Goal: Transaction & Acquisition: Purchase product/service

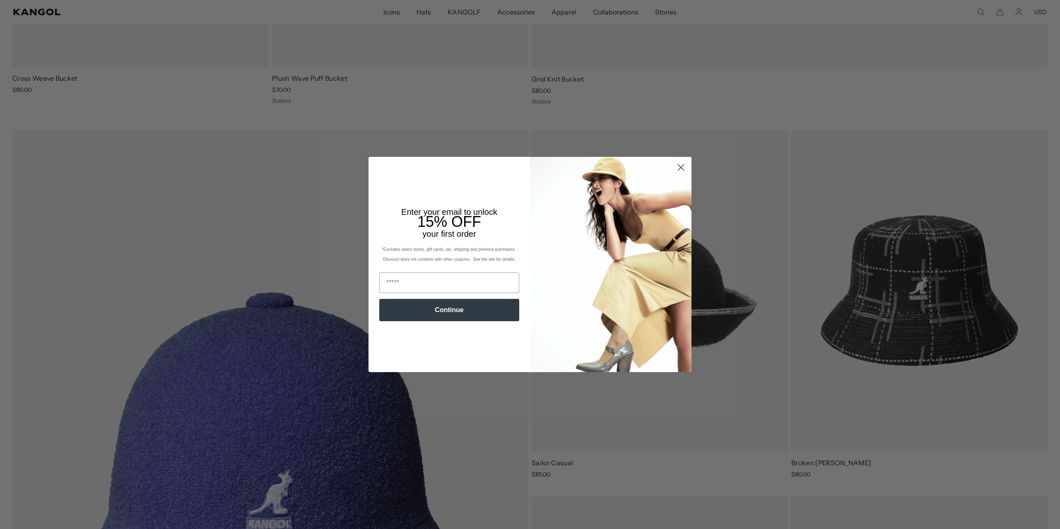
scroll to position [0, 171]
click at [682, 168] on circle "Close dialog" at bounding box center [681, 168] width 14 height 14
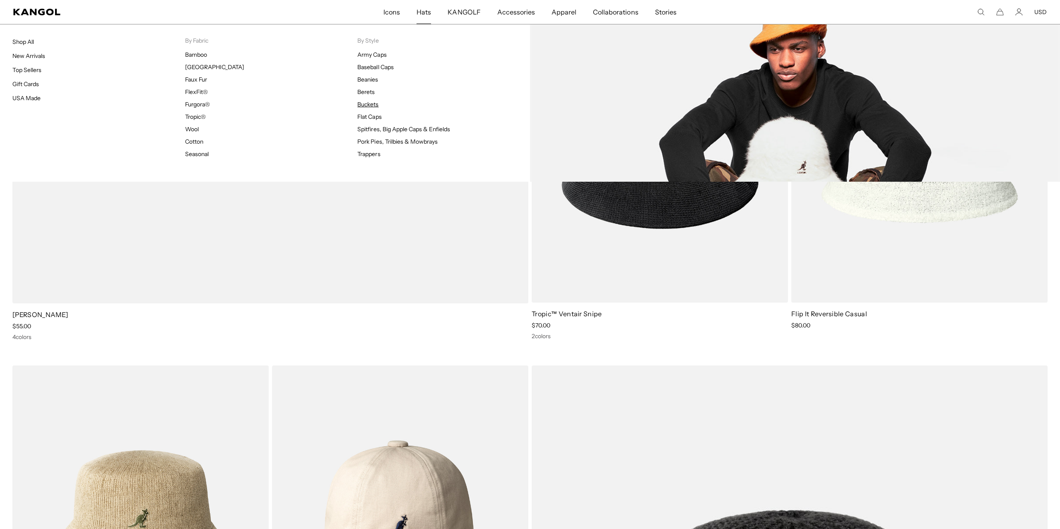
click at [369, 104] on link "Buckets" at bounding box center [367, 104] width 21 height 7
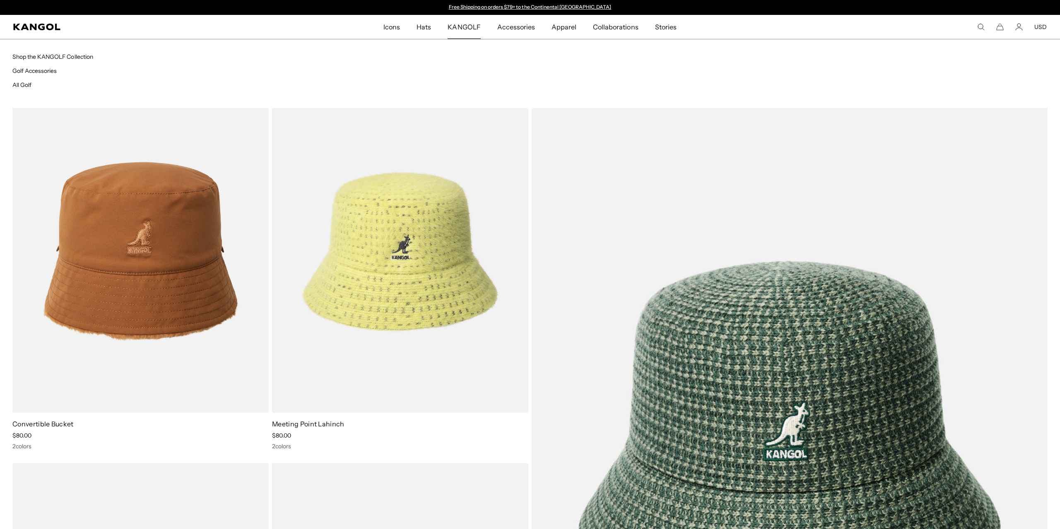
click at [465, 25] on span "KANGOLF" at bounding box center [464, 27] width 33 height 24
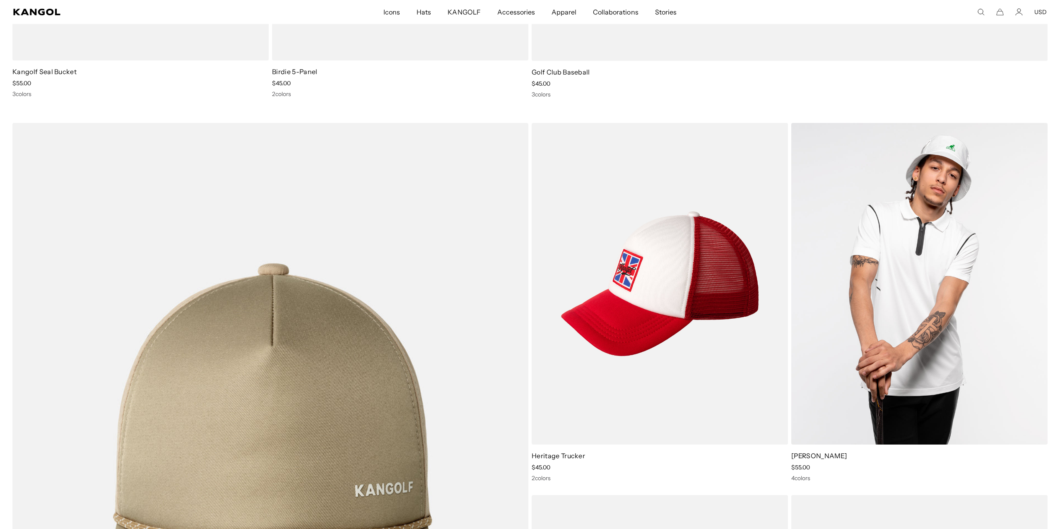
click at [846, 285] on img at bounding box center [919, 284] width 256 height 322
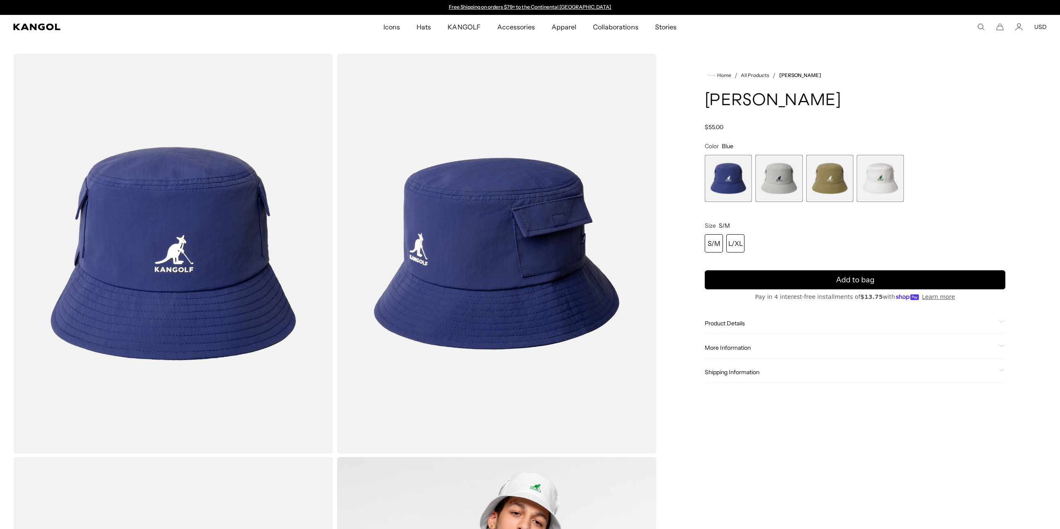
click at [736, 245] on div "L/XL" at bounding box center [735, 243] width 18 height 18
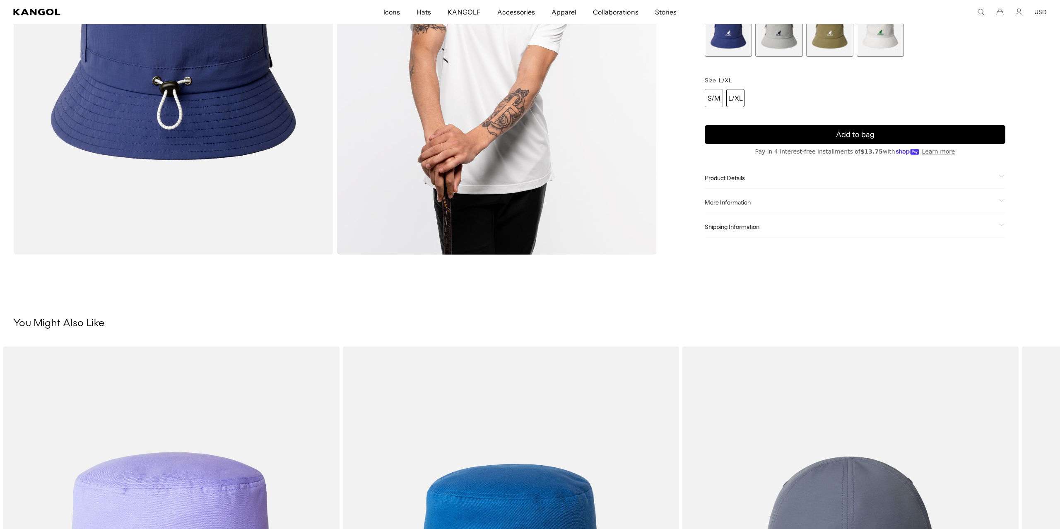
scroll to position [265, 0]
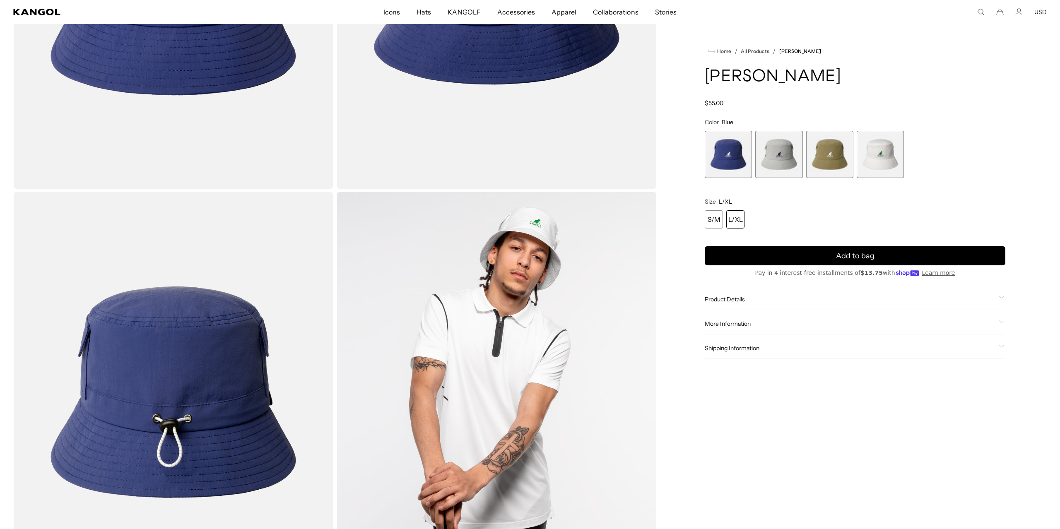
click at [750, 299] on span "Product Details" at bounding box center [850, 299] width 291 height 7
click at [743, 357] on span "More Information" at bounding box center [850, 357] width 291 height 7
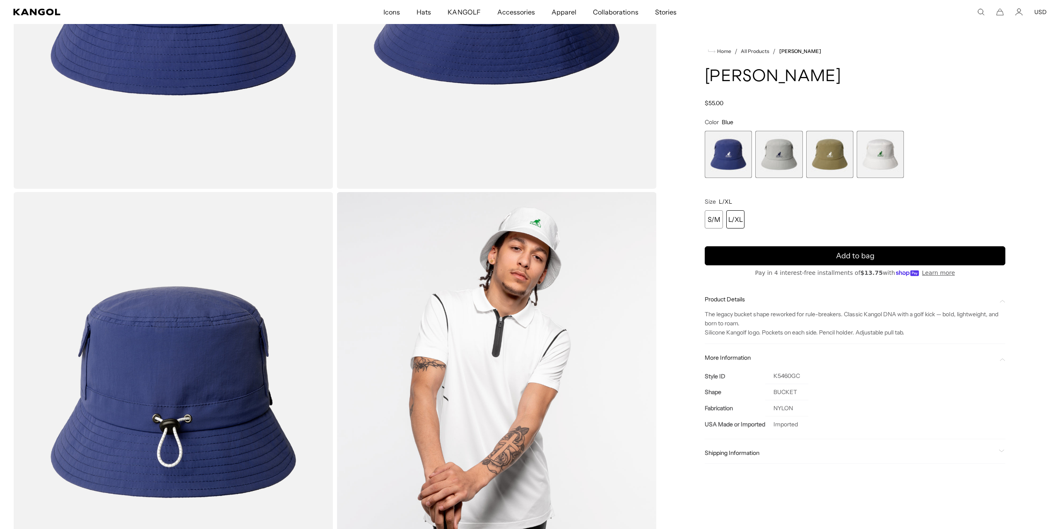
scroll to position [138, 0]
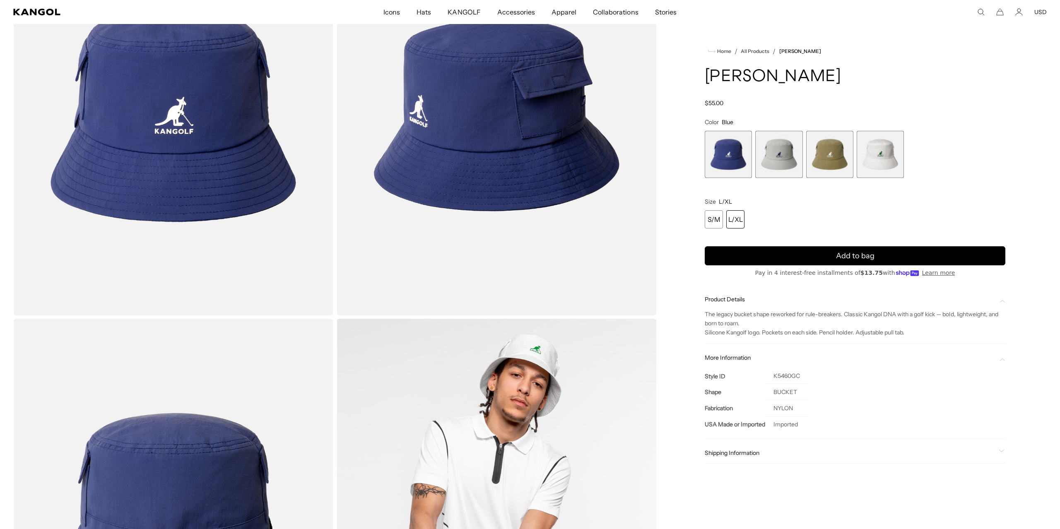
click at [738, 216] on div "L/XL" at bounding box center [735, 219] width 18 height 18
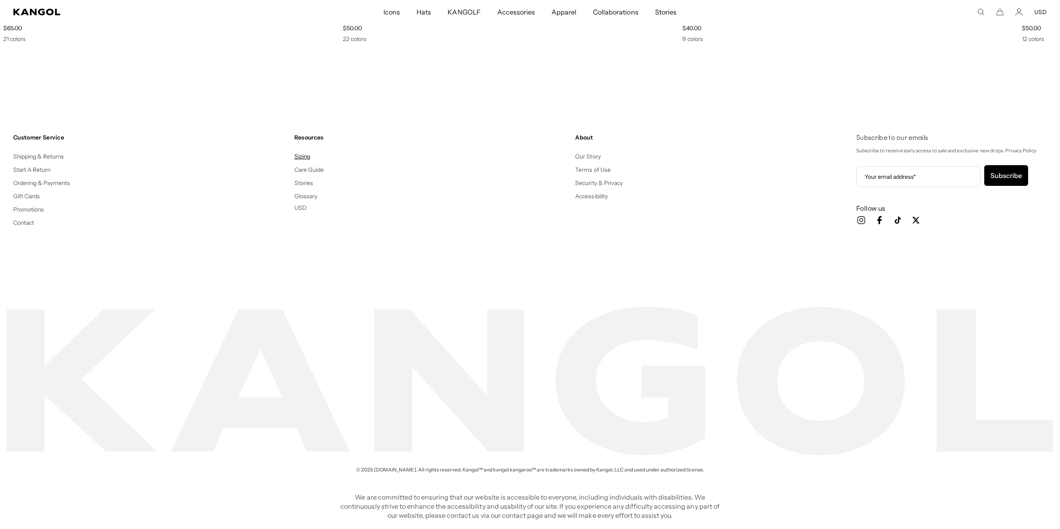
scroll to position [0, 171]
click at [303, 157] on link "Sizing" at bounding box center [302, 156] width 16 height 7
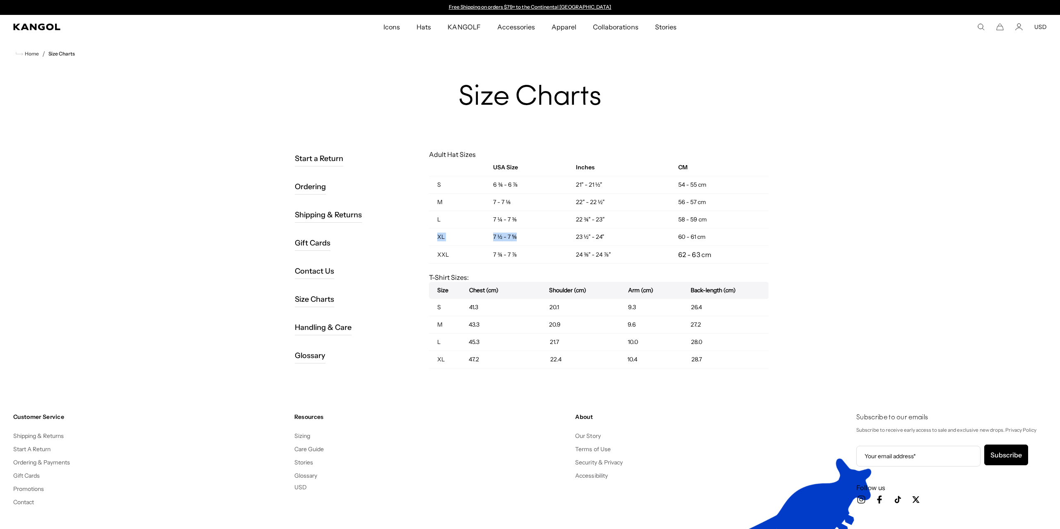
drag, startPoint x: 441, startPoint y: 237, endPoint x: 553, endPoint y: 239, distance: 111.4
click at [553, 239] on div "Start a Return Ordering Shipping & Returns Gift Cards Contact Us Size Charts Ha…" at bounding box center [530, 259] width 477 height 242
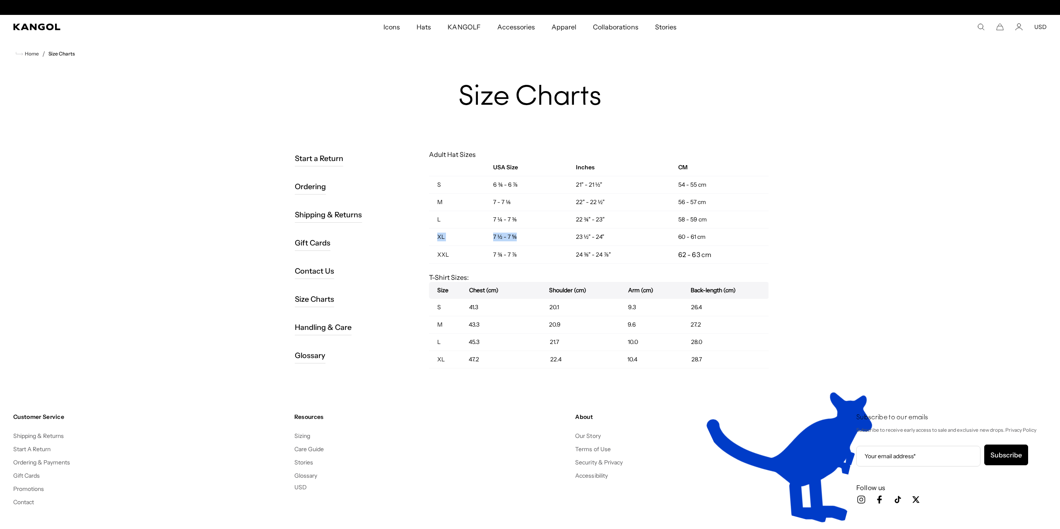
scroll to position [0, 171]
click at [543, 235] on td "7 ½ - 7 ⅝" at bounding box center [526, 237] width 82 height 17
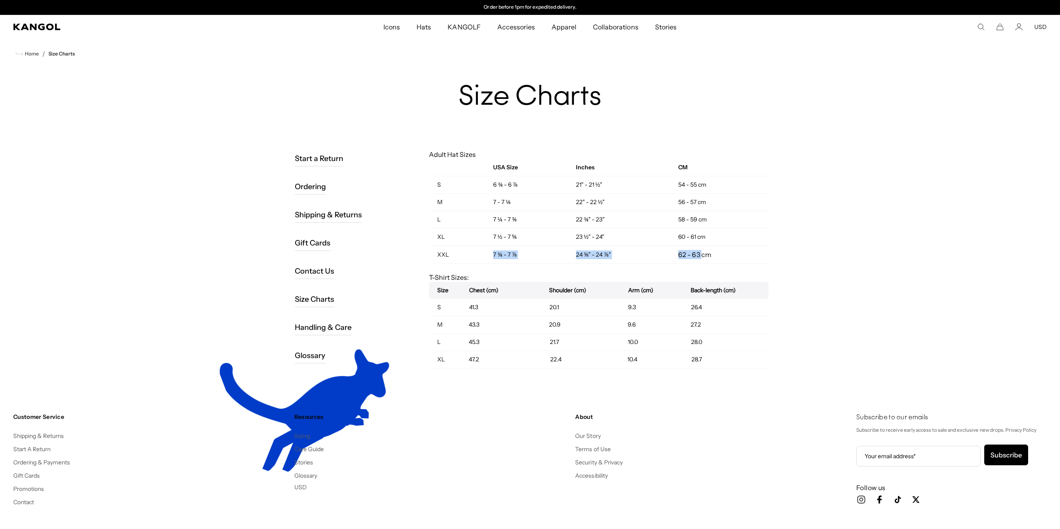
drag, startPoint x: 510, startPoint y: 254, endPoint x: 685, endPoint y: 251, distance: 175.6
click at [702, 254] on tr "XXL 7 ¾ - 7 ⅞ 24 ⅜" - 24 ⅞" 62 - 63 cm" at bounding box center [599, 255] width 340 height 18
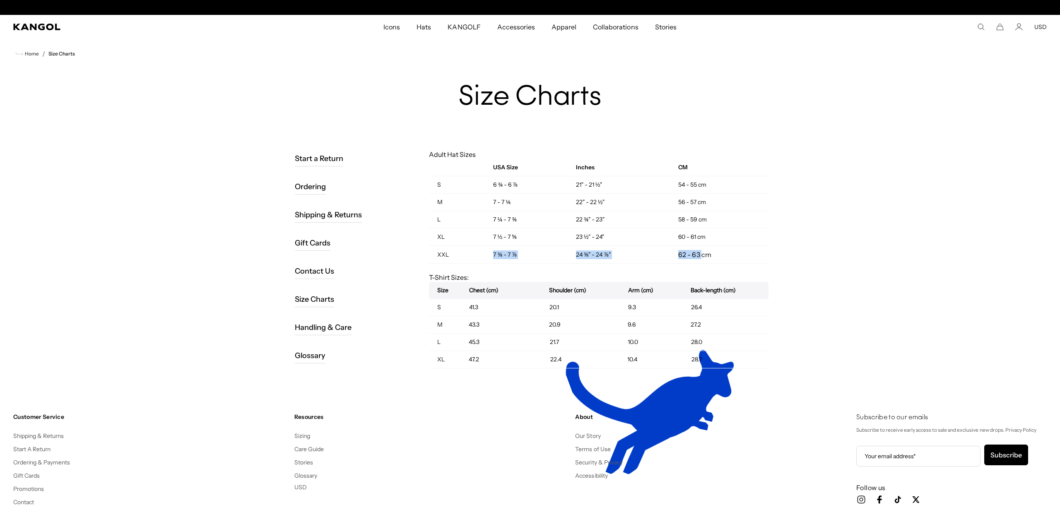
scroll to position [0, 0]
